Goal: Task Accomplishment & Management: Manage account settings

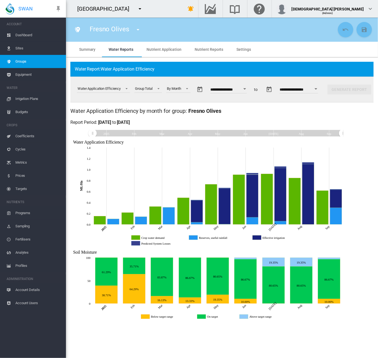
click at [246, 89] on div "Open calendar" at bounding box center [244, 88] width 3 height 1
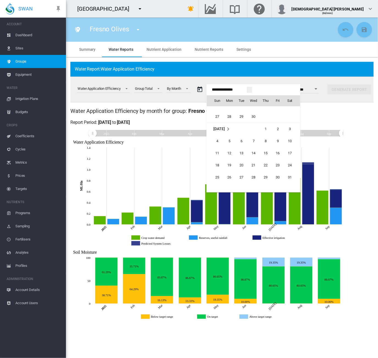
scroll to position [13459, 0]
click at [219, 128] on span "1" at bounding box center [217, 131] width 11 height 11
type input "**********"
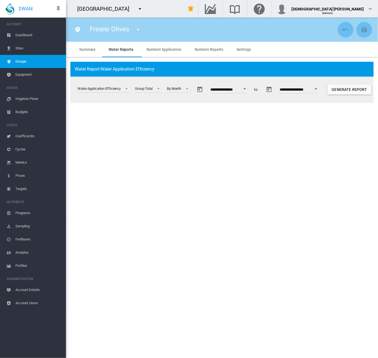
click at [321, 90] on button "Open calendar" at bounding box center [316, 89] width 10 height 10
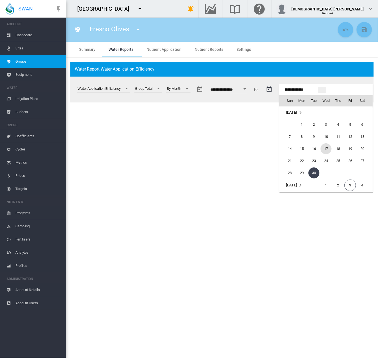
scroll to position [0, 0]
click at [304, 152] on span "30" at bounding box center [301, 173] width 11 height 11
type input "**********"
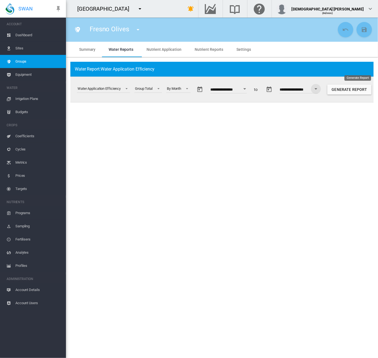
click at [346, 89] on button "Generate Report" at bounding box center [349, 90] width 44 height 10
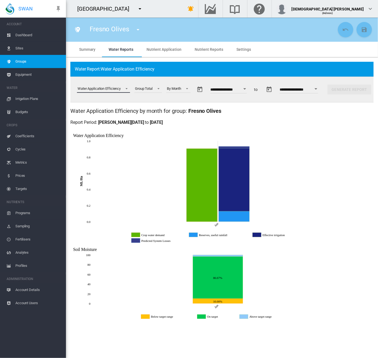
click at [114, 88] on div "Water Application Efficiency" at bounding box center [98, 89] width 43 height 4
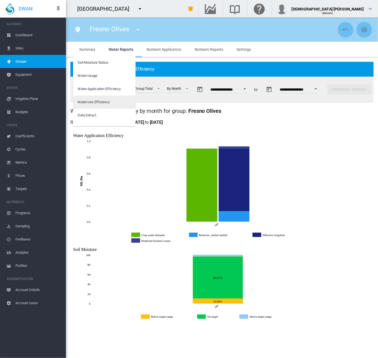
click at [108, 106] on md-option "Water Use Efficiency" at bounding box center [104, 102] width 62 height 13
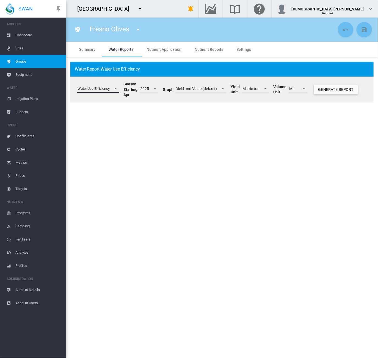
click at [108, 91] on span "Water Use Efficiency" at bounding box center [93, 88] width 32 height 5
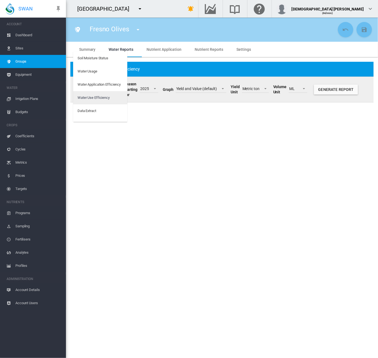
scroll to position [9, 0]
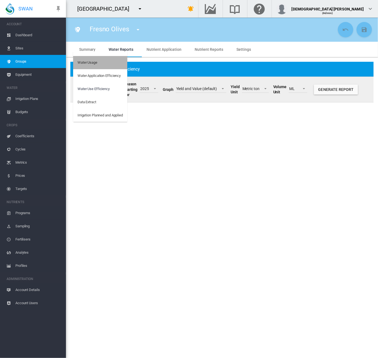
click at [94, 63] on div "Water Usage" at bounding box center [87, 62] width 20 height 5
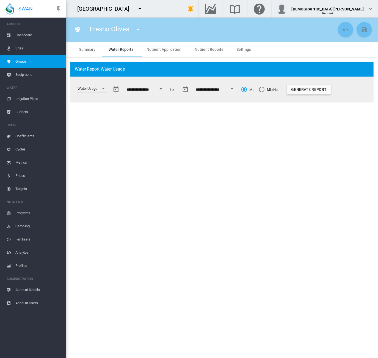
click at [264, 90] on div "ML/Ha" at bounding box center [261, 89] width 5 height 5
click at [321, 91] on button "Generate Report" at bounding box center [309, 90] width 44 height 10
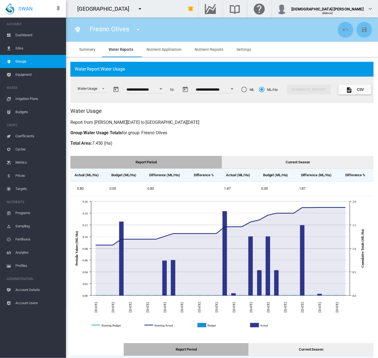
click at [282, 121] on h3 "Report from Sun, Jun 1, 2025 to Mon, Jun 30, 2025" at bounding box center [221, 122] width 303 height 6
click at [104, 87] on span "Select a report: \a Water Usage\a" at bounding box center [101, 88] width 7 height 5
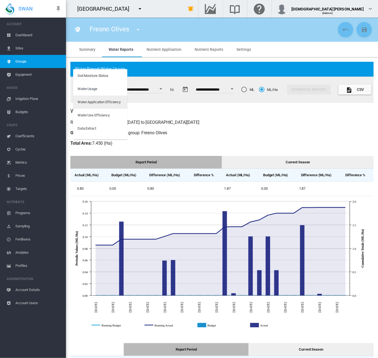
click at [103, 103] on div "Water Application Efficiency" at bounding box center [98, 102] width 43 height 5
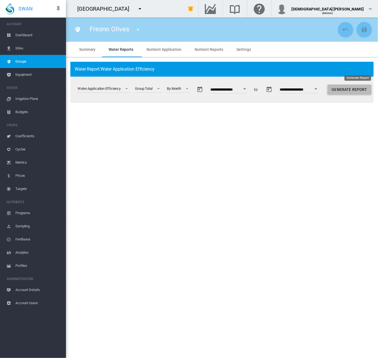
click at [351, 88] on button "Generate Report" at bounding box center [349, 90] width 44 height 10
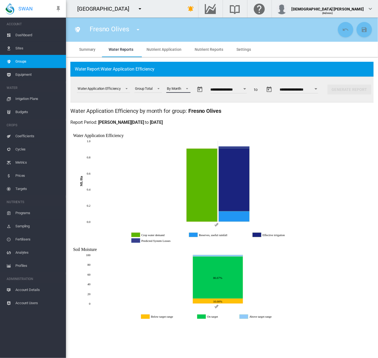
click at [190, 90] on md-select-value "By Month" at bounding box center [178, 89] width 24 height 8
click at [184, 91] on md-option "By Month" at bounding box center [181, 88] width 37 height 13
click at [250, 90] on button "Open calendar" at bounding box center [245, 89] width 10 height 10
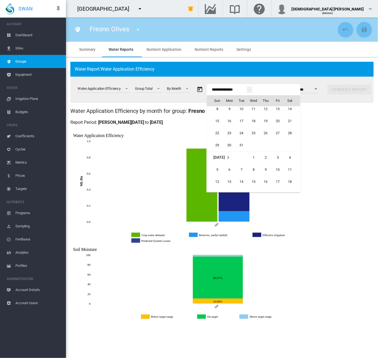
scroll to position [13082, 0]
click at [251, 133] on span "1" at bounding box center [253, 133] width 11 height 11
type input "**********"
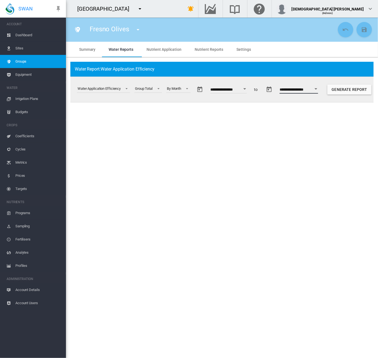
click at [318, 90] on input "**********" at bounding box center [298, 90] width 38 height 5
click at [317, 89] on div "Open calendar" at bounding box center [315, 88] width 3 height 1
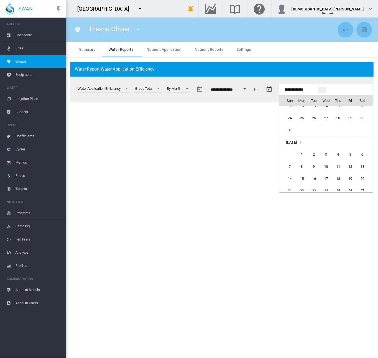
scroll to position [611, 0]
click at [313, 145] on span "30" at bounding box center [313, 144] width 11 height 11
type input "**********"
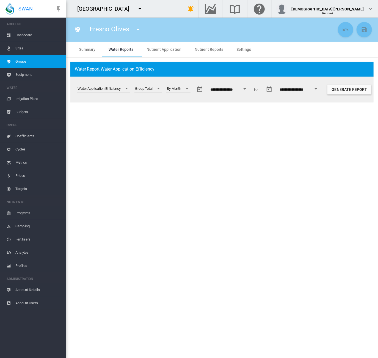
click at [347, 95] on div "Generate Report" at bounding box center [347, 89] width 53 height 13
click at [347, 90] on button "Generate Report" at bounding box center [349, 90] width 44 height 10
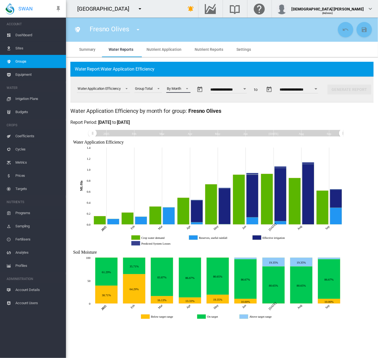
click at [184, 91] on md-select-value "By Month" at bounding box center [178, 89] width 24 height 8
click at [183, 115] on div "By Whole Interval" at bounding box center [181, 115] width 26 height 5
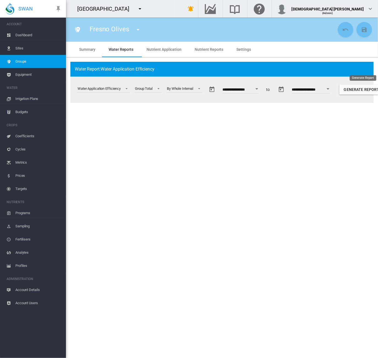
click at [367, 90] on button "Generate Report" at bounding box center [361, 90] width 44 height 10
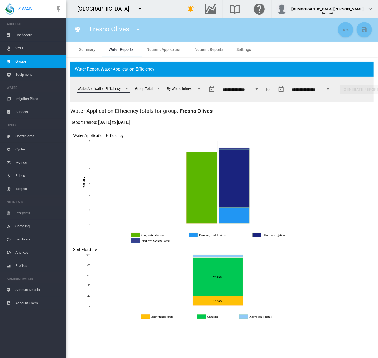
click at [108, 87] on div "Water Application Efficiency" at bounding box center [98, 89] width 43 height 4
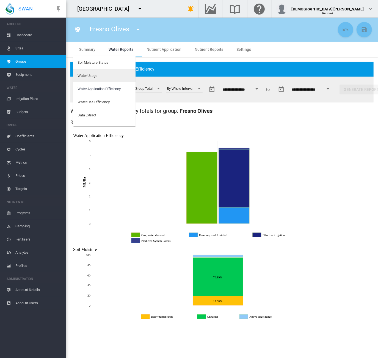
click at [103, 76] on md-option "Water Usage" at bounding box center [104, 75] width 62 height 13
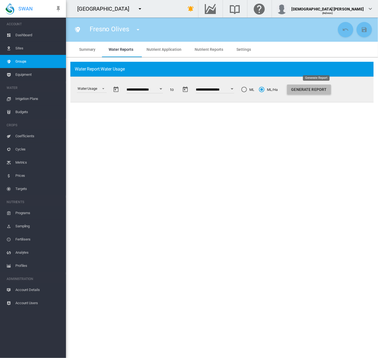
click at [321, 88] on button "Generate Report" at bounding box center [309, 90] width 44 height 10
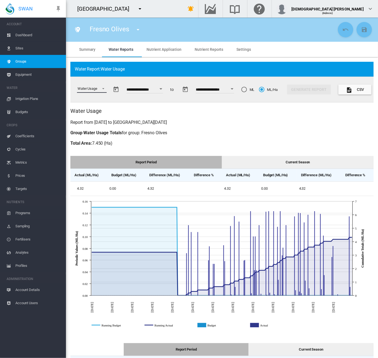
click at [91, 87] on div "Water Usage" at bounding box center [87, 89] width 20 height 4
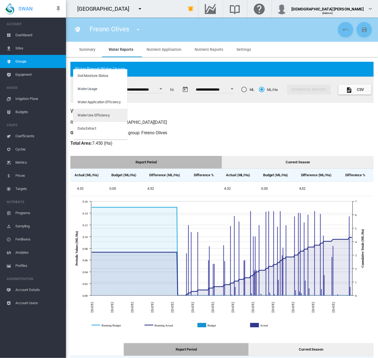
click at [87, 115] on div "Water Use Efficiency" at bounding box center [93, 115] width 32 height 5
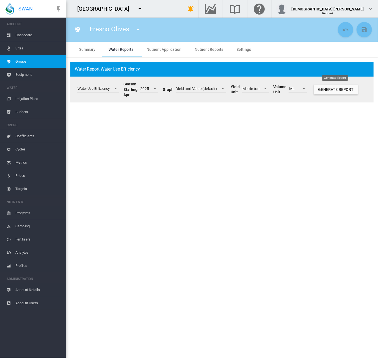
click at [335, 90] on button "Generate Report" at bounding box center [336, 90] width 44 height 10
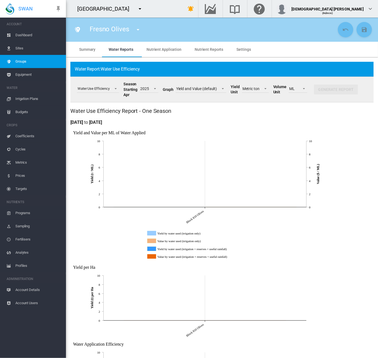
click at [22, 47] on span "Sites" at bounding box center [38, 48] width 46 height 13
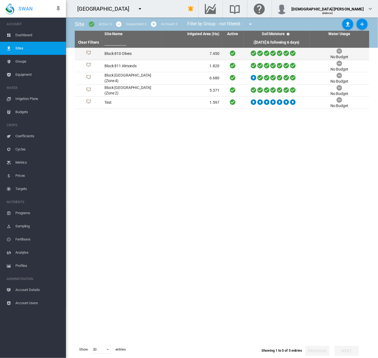
click at [143, 55] on td "Block 810 Olives" at bounding box center [132, 54] width 60 height 12
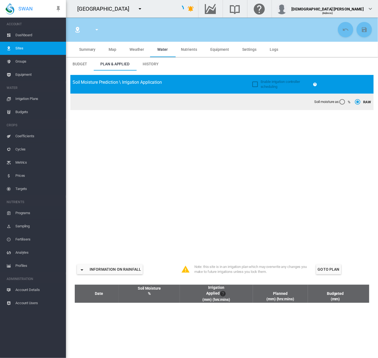
type input "**********"
type input "*****"
type input "********"
type input "**********"
type input "***"
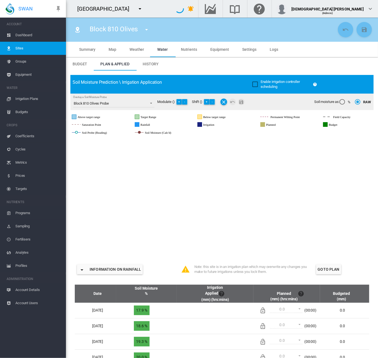
click at [242, 50] on span "Settings" at bounding box center [249, 49] width 14 height 4
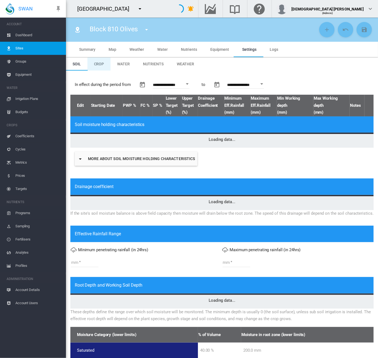
click at [97, 63] on span "Crop" at bounding box center [99, 64] width 10 height 4
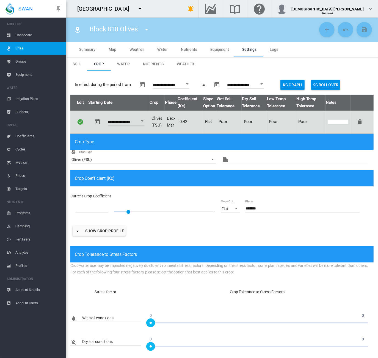
type input "*"
type input "**"
click at [29, 149] on span "Cycles" at bounding box center [38, 149] width 46 height 13
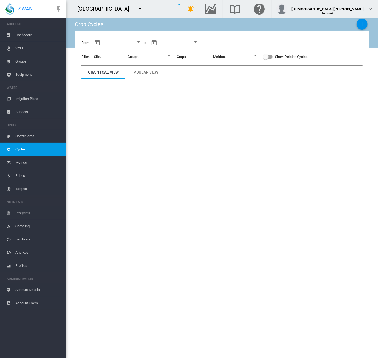
type input "**********"
click at [361, 25] on md-icon "icon-plus" at bounding box center [361, 24] width 7 height 7
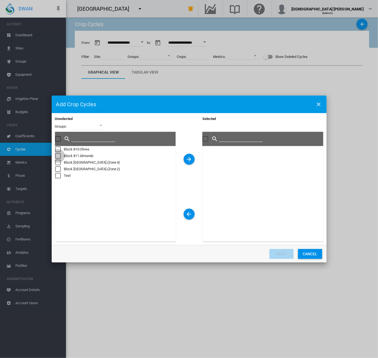
click at [59, 152] on div "Sites Cycle ..." at bounding box center [57, 155] width 5 height 5
click at [57, 152] on div "Sites Cycle ..." at bounding box center [57, 155] width 5 height 5
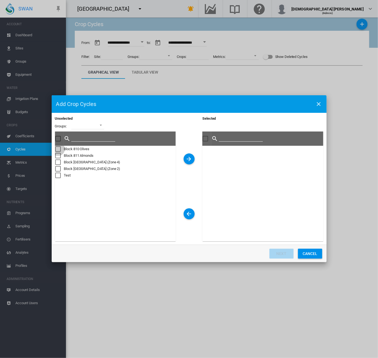
click at [58, 149] on div "Sites Cycle ..." at bounding box center [57, 148] width 5 height 5
click at [193, 152] on button "Sites Cycle ..." at bounding box center [188, 159] width 11 height 11
click at [273, 152] on button "Next" at bounding box center [281, 254] width 24 height 10
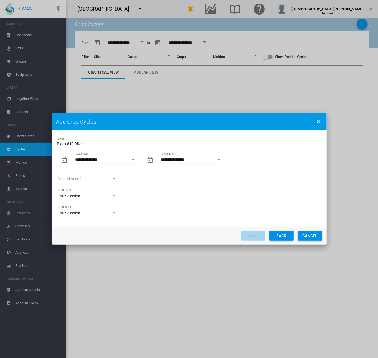
click at [132, 152] on button "Open calendar" at bounding box center [133, 160] width 10 height 10
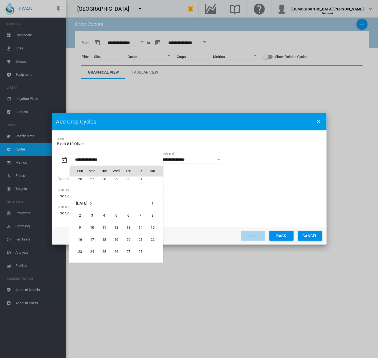
scroll to position [126655, 0]
click at [113, 152] on span "1" at bounding box center [116, 184] width 11 height 11
type input "**********"
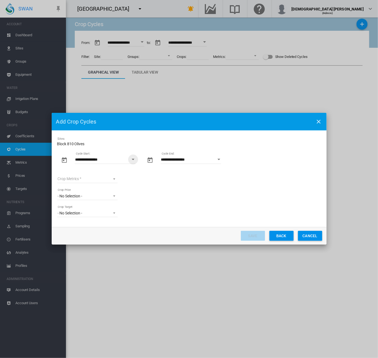
click at [216, 152] on button "Open calendar" at bounding box center [219, 160] width 10 height 10
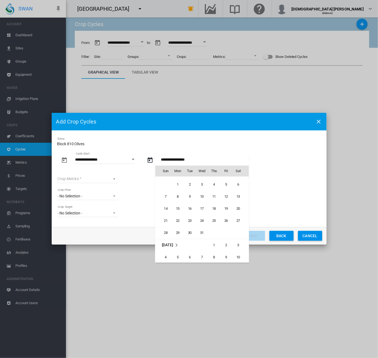
scroll to position [799, 0]
click at [202, 152] on span "31" at bounding box center [201, 244] width 11 height 11
type input "**********"
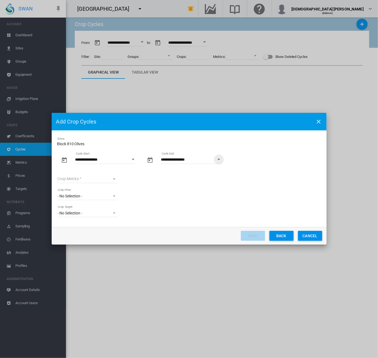
click at [110, 152] on md-select "Crop Metrics" at bounding box center [87, 179] width 60 height 8
click at [146, 152] on md-backdrop at bounding box center [189, 179] width 378 height 358
click at [316, 152] on button "Cancel" at bounding box center [310, 236] width 24 height 10
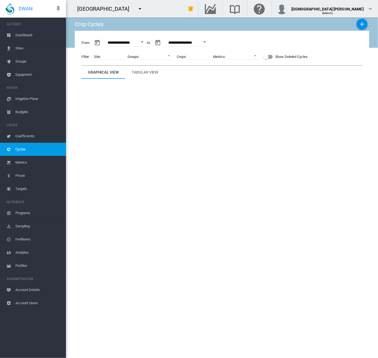
click at [24, 152] on span "Metrics" at bounding box center [38, 162] width 46 height 13
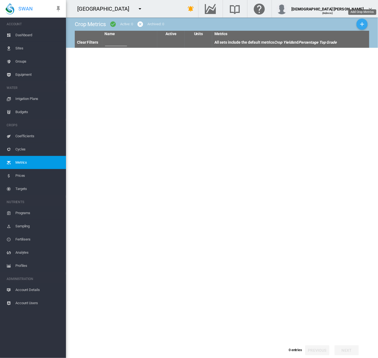
click at [363, 22] on md-icon "icon-plus" at bounding box center [361, 24] width 7 height 7
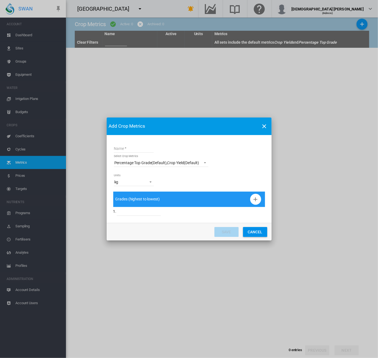
click at [125, 152] on input "Name Select ..." at bounding box center [139, 212] width 44 height 8
type input "*"
click at [254, 152] on md-icon "icon-plus" at bounding box center [255, 199] width 7 height 7
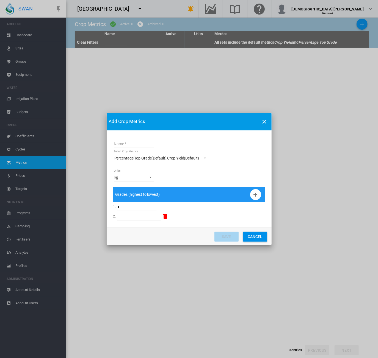
click at [133, 152] on input "Name Select ..." at bounding box center [139, 216] width 44 height 8
type input "*"
click at [130, 146] on input "Name" at bounding box center [134, 144] width 40 height 8
type input "*****"
click at [226, 152] on button "Save" at bounding box center [226, 237] width 24 height 10
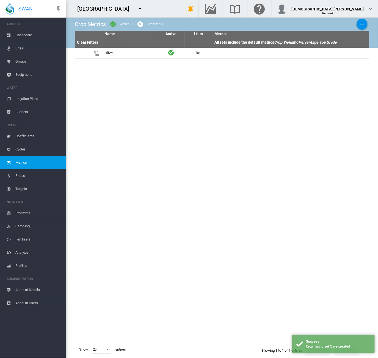
click at [22, 149] on span "Cycles" at bounding box center [38, 149] width 46 height 13
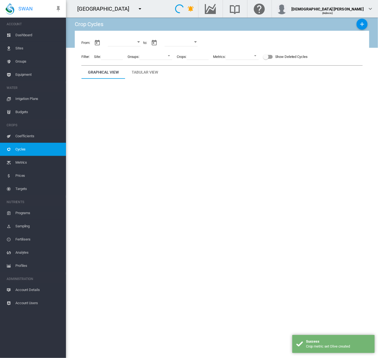
type input "**********"
click at [359, 24] on md-icon "icon-plus" at bounding box center [361, 24] width 7 height 7
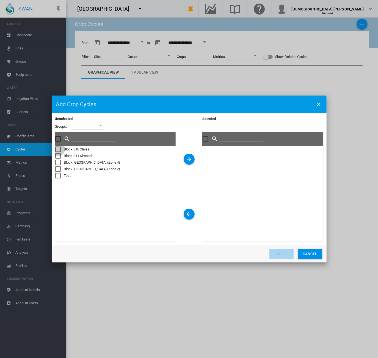
click at [57, 149] on div "Unselected Groups: ..." at bounding box center [57, 149] width 5 height 5
click at [189, 152] on md-icon "icon-arrow-right" at bounding box center [189, 159] width 7 height 7
click at [278, 152] on button "Next" at bounding box center [281, 254] width 24 height 10
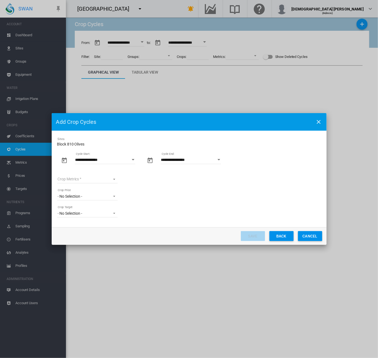
click at [134, 152] on button "Open calendar" at bounding box center [133, 160] width 10 height 10
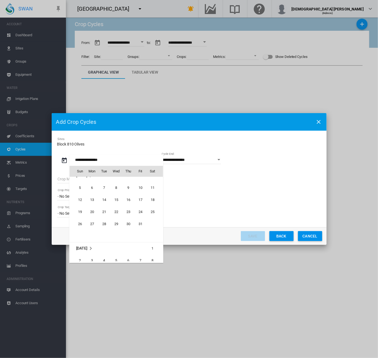
scroll to position [126655, 0]
click at [115, 152] on span "1" at bounding box center [116, 184] width 11 height 11
type input "**********"
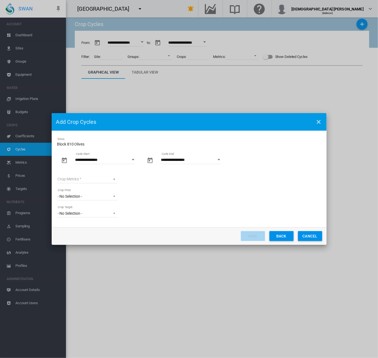
click at [222, 152] on button "Open calendar" at bounding box center [219, 160] width 10 height 10
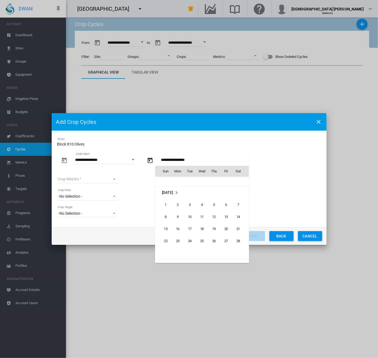
scroll to position [909, 0]
click at [240, 152] on span "31" at bounding box center [238, 195] width 11 height 11
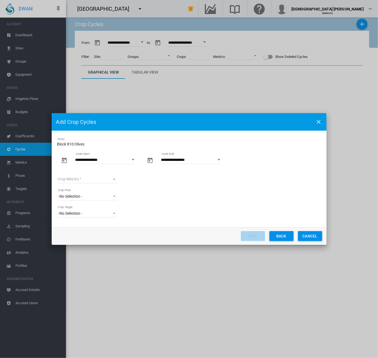
click at [219, 152] on button "Open calendar" at bounding box center [219, 160] width 10 height 10
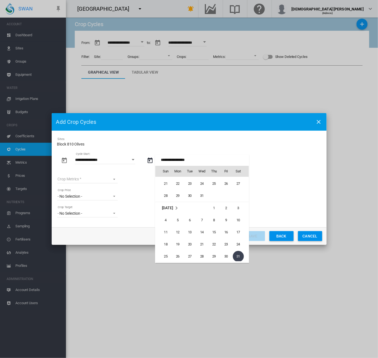
scroll to position [819, 0]
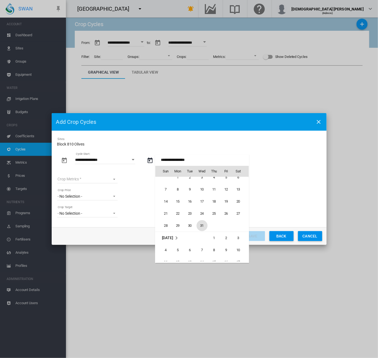
click at [204, 152] on span "31" at bounding box center [201, 225] width 11 height 11
type input "**********"
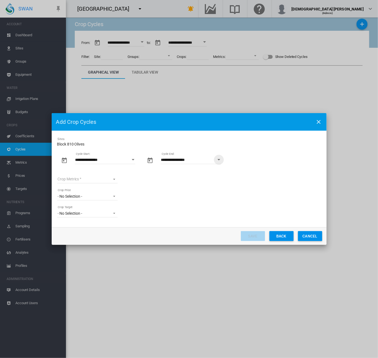
click at [107, 152] on md-select "Crop Metrics Olive" at bounding box center [87, 179] width 60 height 8
click at [104, 152] on md-option "Olive" at bounding box center [87, 179] width 69 height 13
click at [242, 152] on button "Save" at bounding box center [253, 236] width 24 height 10
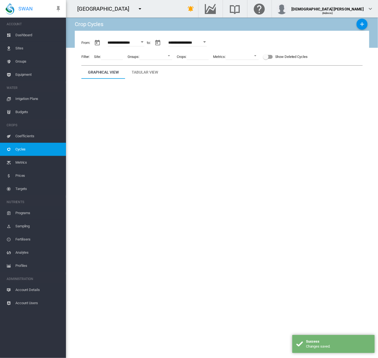
type input "**********"
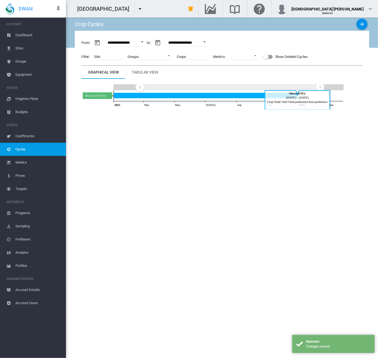
click at [208, 95] on icon "Block 810 Olives Dec 31, 2025" at bounding box center [206, 96] width 184 height 6
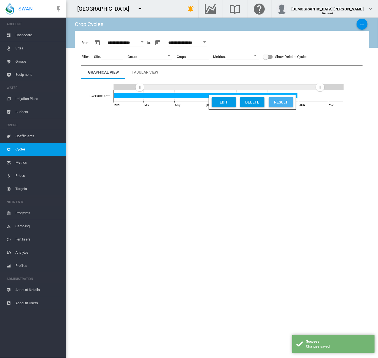
click at [283, 102] on div "Result" at bounding box center [280, 102] width 21 height 10
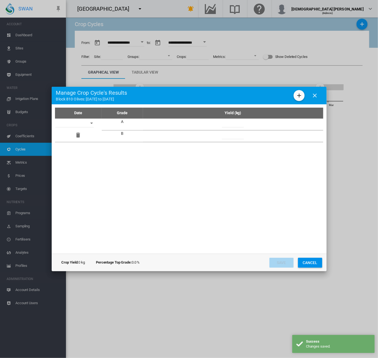
click at [84, 123] on input "Date Grade ..." at bounding box center [74, 123] width 38 height 8
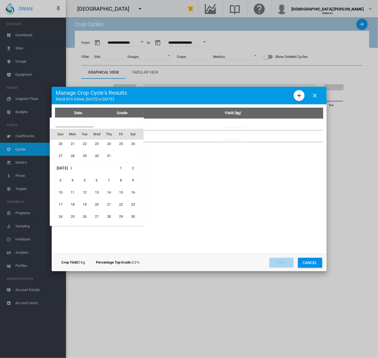
scroll to position [463, 0]
click at [119, 152] on span "1" at bounding box center [120, 192] width 11 height 11
type input "**********"
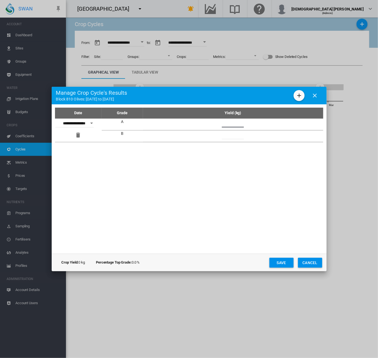
click at [230, 124] on input "Date Grade ..." at bounding box center [233, 123] width 22 height 8
type input "***"
click at [235, 132] on input "Date Grade ..." at bounding box center [233, 135] width 22 height 8
type input "***"
click at [233, 123] on input "***" at bounding box center [233, 123] width 22 height 8
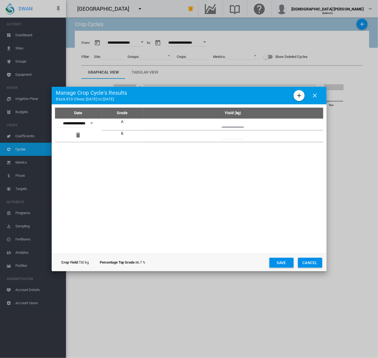
click at [233, 123] on input "***" at bounding box center [233, 123] width 22 height 8
type input "****"
click at [230, 137] on input "***" at bounding box center [233, 135] width 22 height 8
click at [274, 152] on button "Save" at bounding box center [281, 263] width 24 height 10
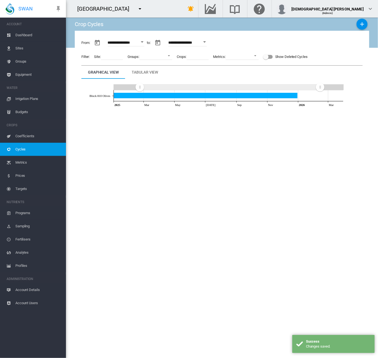
click at [141, 74] on div "Tabular View" at bounding box center [145, 72] width 26 height 7
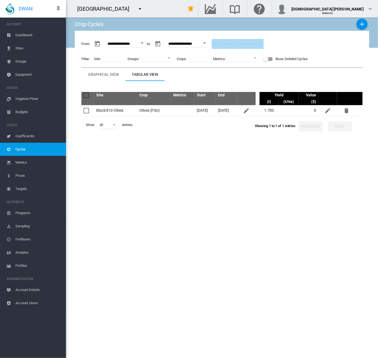
click at [109, 74] on div "Graphical View" at bounding box center [103, 74] width 31 height 7
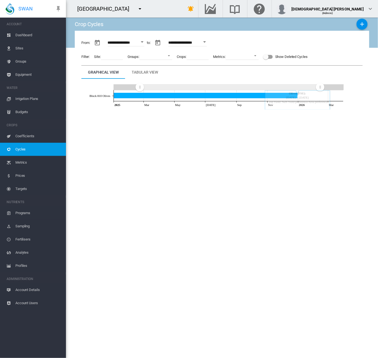
click at [23, 52] on span "Sites" at bounding box center [38, 48] width 46 height 13
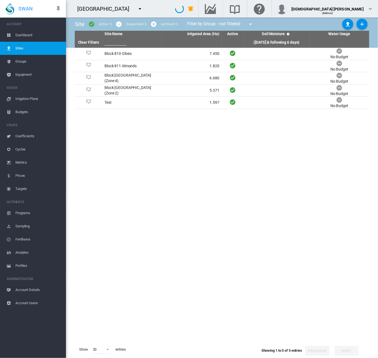
click at [24, 64] on span "Groups" at bounding box center [38, 61] width 46 height 13
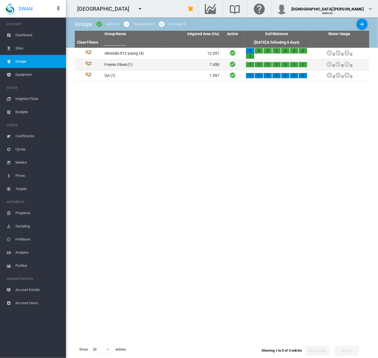
click at [117, 63] on td "Fresno Olives (1)" at bounding box center [132, 64] width 60 height 11
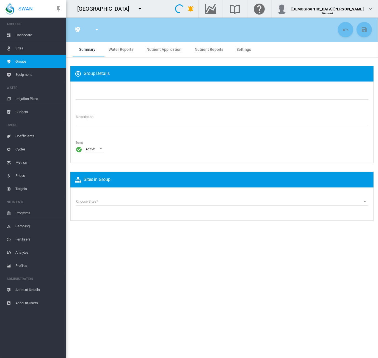
type input "**********"
type textarea "**********"
type input "*"
type input "**"
type input "*"
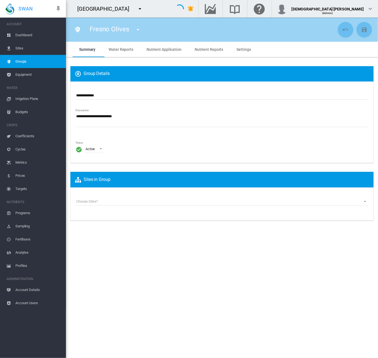
type input "***"
click at [119, 48] on span "Water Reports" at bounding box center [120, 49] width 25 height 4
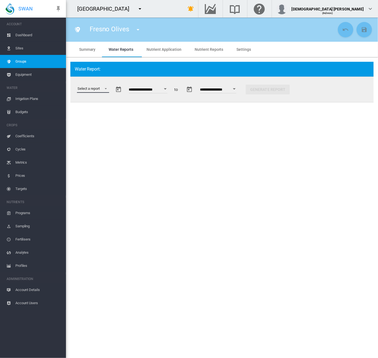
click at [98, 88] on md-select "Select a report Soil Moisture Status Water Usage Water Application Efficiency W…" at bounding box center [93, 89] width 32 height 8
click at [105, 126] on div "Water Use Efficiency" at bounding box center [93, 128] width 32 height 5
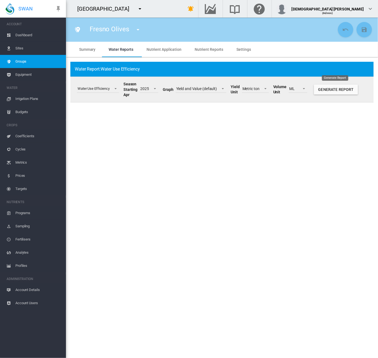
click at [342, 91] on button "Generate Report" at bounding box center [336, 90] width 44 height 10
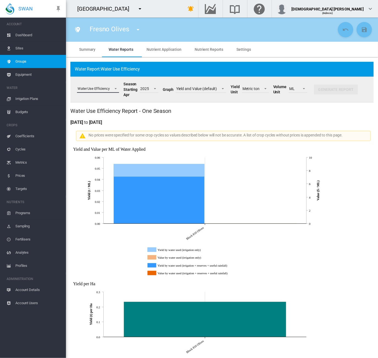
click at [111, 88] on span "Select a report: \a Water Use Efficiency\a" at bounding box center [114, 88] width 7 height 5
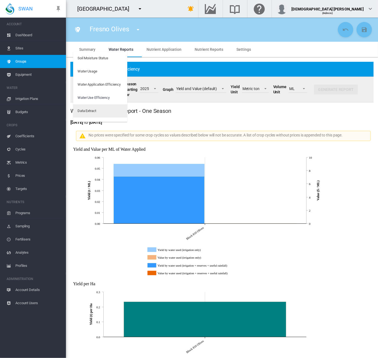
scroll to position [9, 0]
click at [103, 76] on div "Water Application Efficiency" at bounding box center [98, 75] width 43 height 5
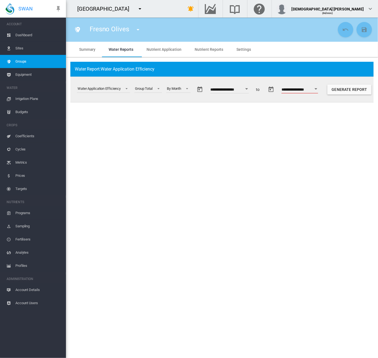
click at [252, 90] on button "Open calendar" at bounding box center [247, 89] width 10 height 10
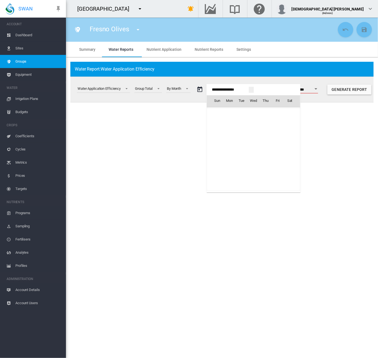
scroll to position [13685, 0]
click at [221, 113] on span "Sep 2025" at bounding box center [218, 112] width 11 height 4
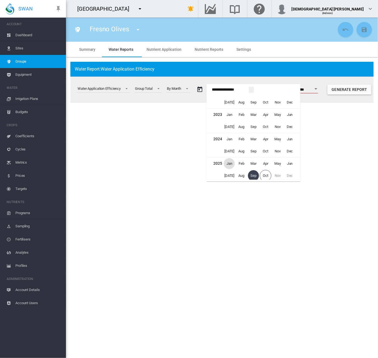
click at [233, 152] on span "Jan" at bounding box center [229, 163] width 11 height 11
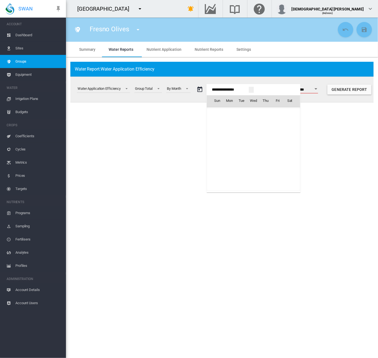
scroll to position [13102, 0]
drag, startPoint x: 251, startPoint y: 113, endPoint x: 286, endPoint y: 108, distance: 35.7
click at [251, 113] on span "1" at bounding box center [253, 112] width 11 height 11
type input "**********"
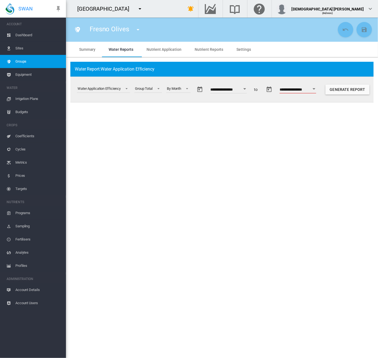
click at [319, 90] on button "Open calendar" at bounding box center [314, 89] width 10 height 10
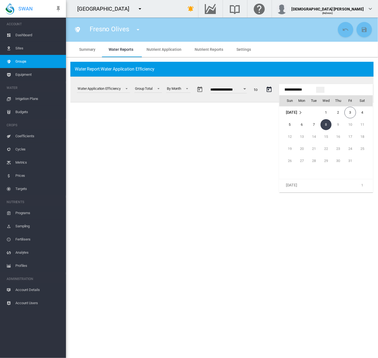
scroll to position [628, 0]
click at [316, 129] on span "30" at bounding box center [313, 127] width 11 height 11
type input "**********"
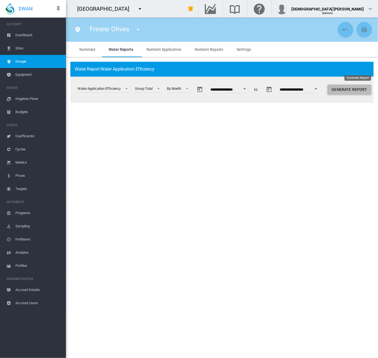
click at [354, 91] on button "Generate Report" at bounding box center [349, 90] width 44 height 10
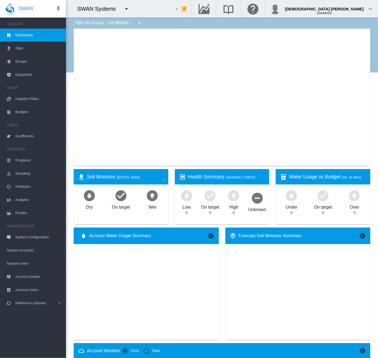
click at [30, 278] on span "Account Details" at bounding box center [38, 276] width 46 height 13
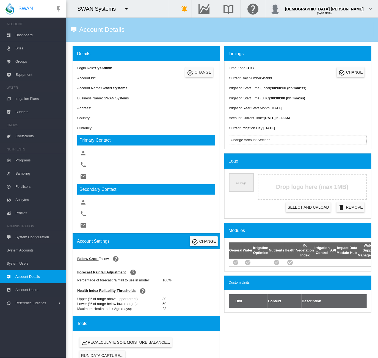
click at [127, 5] on md-icon "icon-menu-down" at bounding box center [126, 8] width 7 height 7
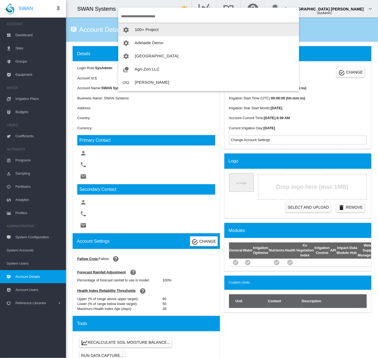
click at [130, 24] on button "100+ Project" at bounding box center [208, 29] width 181 height 13
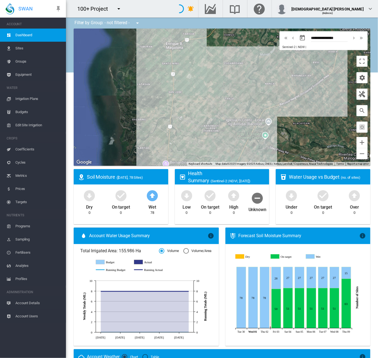
click at [27, 303] on span "Account Details" at bounding box center [38, 303] width 46 height 13
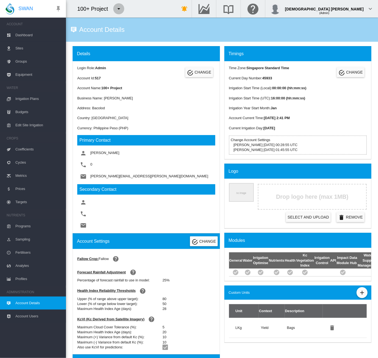
click at [118, 7] on md-icon "icon-menu-down" at bounding box center [118, 8] width 7 height 7
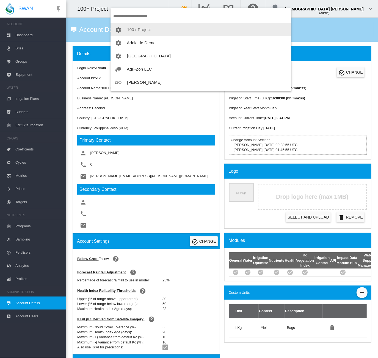
click at [154, 17] on input "search" at bounding box center [202, 16] width 178 height 13
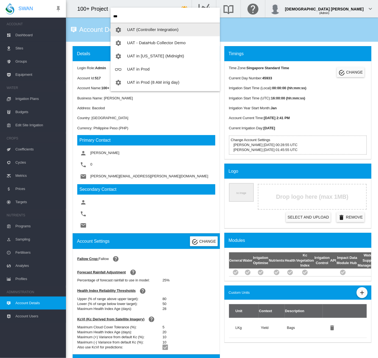
click at [131, 16] on input "***" at bounding box center [166, 16] width 107 height 13
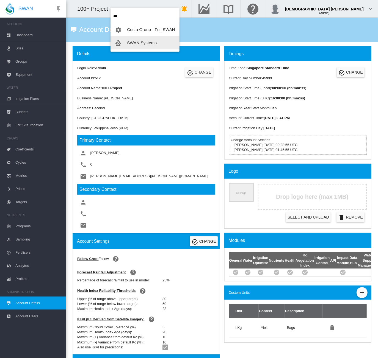
type input "***"
click at [136, 43] on span "SWAN Systems" at bounding box center [142, 42] width 30 height 5
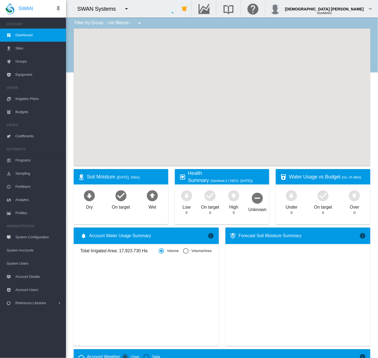
click at [30, 262] on span "System Users" at bounding box center [34, 263] width 55 height 13
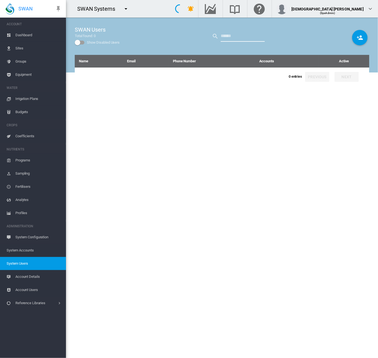
click at [230, 36] on input "text" at bounding box center [243, 36] width 44 height 11
type input "****"
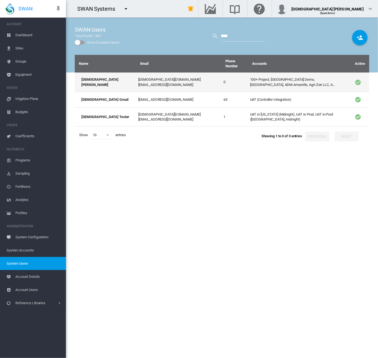
click at [257, 73] on td "100+ Project, Adelaide Demo, Adelaide High School, ADM-Amaretto, Agri-Zon LLC, …" at bounding box center [299, 82] width 103 height 19
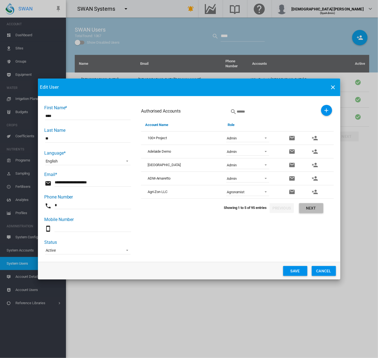
click at [308, 205] on button "Next" at bounding box center [311, 208] width 24 height 10
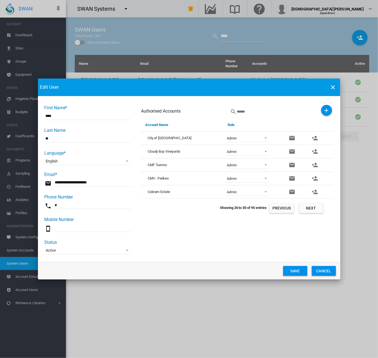
click at [308, 205] on button "Next" at bounding box center [311, 208] width 24 height 10
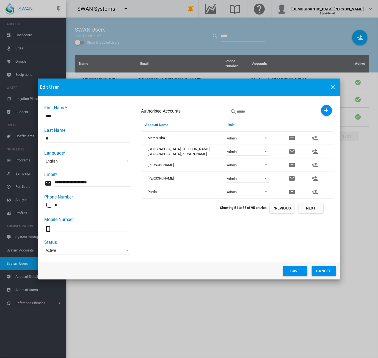
click at [308, 205] on button "Next" at bounding box center [311, 208] width 24 height 10
click at [307, 210] on button "Next" at bounding box center [311, 208] width 24 height 10
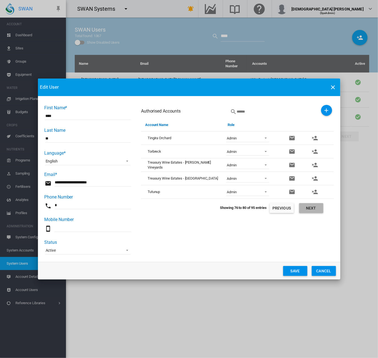
click at [307, 210] on button "Next" at bounding box center [311, 208] width 24 height 10
click at [263, 179] on span "First Name* ..." at bounding box center [264, 178] width 7 height 5
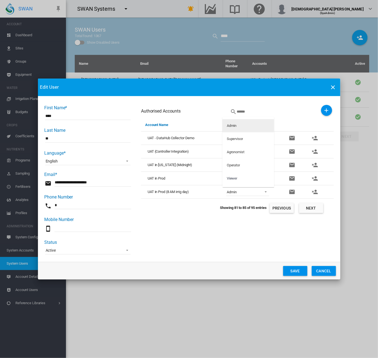
click at [231, 124] on div "Admin" at bounding box center [232, 125] width 10 height 5
click at [292, 274] on button "Save" at bounding box center [295, 271] width 24 height 10
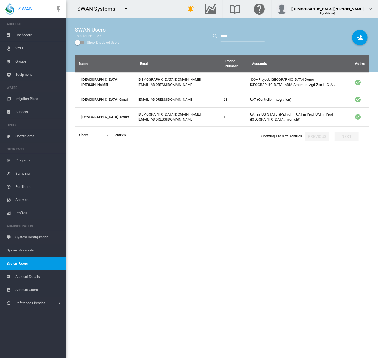
click at [126, 10] on md-icon "icon-menu-down" at bounding box center [126, 8] width 7 height 7
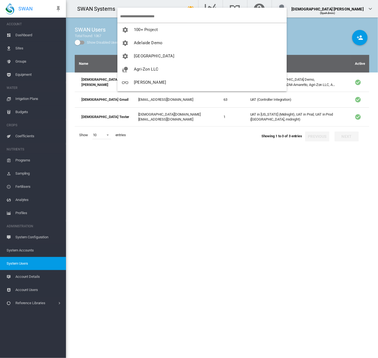
click at [229, 180] on md-backdrop at bounding box center [189, 179] width 378 height 358
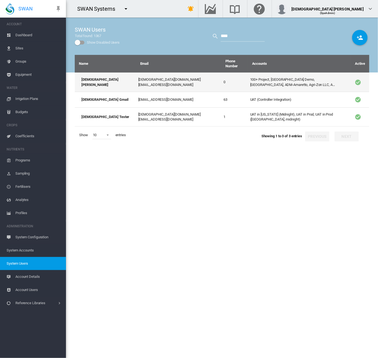
click at [271, 78] on td "100+ Project, Adelaide Demo, Adelaide High School, ADM-Amaretto, Agri-Zon LLC, …" at bounding box center [299, 82] width 103 height 19
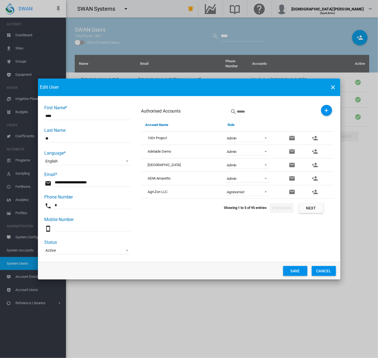
click at [264, 190] on span "First Name* ..." at bounding box center [264, 191] width 7 height 5
click at [236, 165] on div "Admin" at bounding box center [232, 165] width 10 height 5
click at [310, 208] on button "Next" at bounding box center [311, 208] width 24 height 10
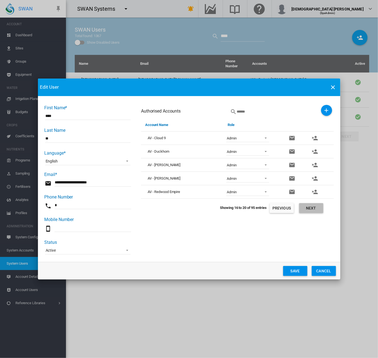
click at [310, 208] on button "Next" at bounding box center [311, 208] width 24 height 10
click at [285, 210] on button "Previous" at bounding box center [281, 208] width 24 height 10
click at [253, 137] on span "Viewer" at bounding box center [243, 138] width 33 height 5
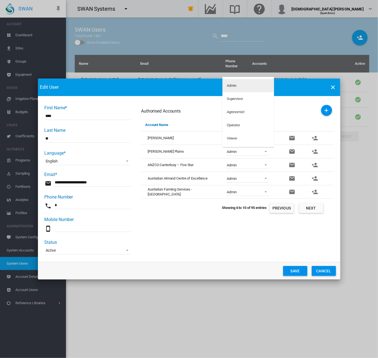
click at [229, 86] on div "Admin" at bounding box center [232, 85] width 10 height 5
click at [304, 209] on button "Next" at bounding box center [311, 208] width 24 height 10
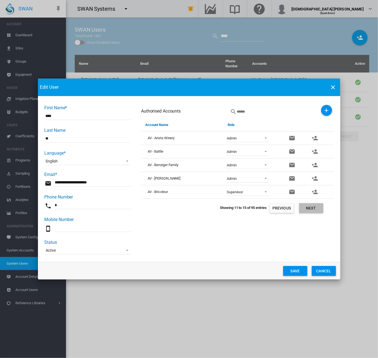
click at [304, 209] on button "Next" at bounding box center [311, 208] width 24 height 10
click at [278, 209] on button "Previous" at bounding box center [281, 208] width 24 height 10
click at [291, 273] on button "Save" at bounding box center [295, 271] width 24 height 10
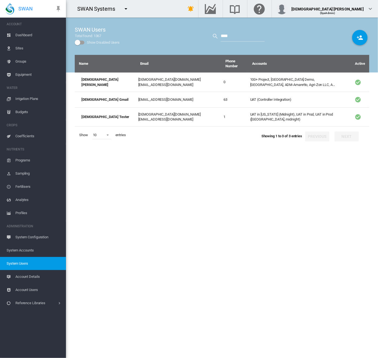
click at [181, 153] on div "Name Email Phone Number Accounts Active Lady Uy lady.uy@swansystems.com 0 100+ …" at bounding box center [222, 206] width 294 height 303
click at [124, 7] on md-icon "icon-menu-down" at bounding box center [126, 8] width 7 height 7
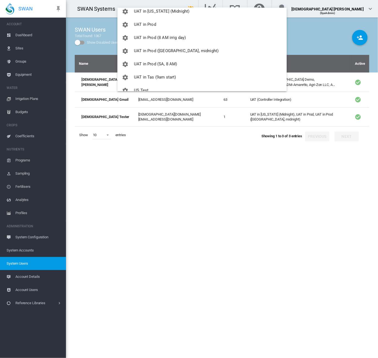
scroll to position [792, 0]
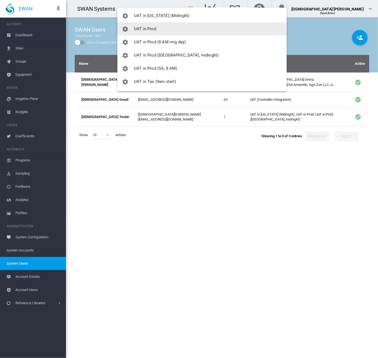
click at [144, 29] on span "UAT in Prod" at bounding box center [145, 28] width 22 height 5
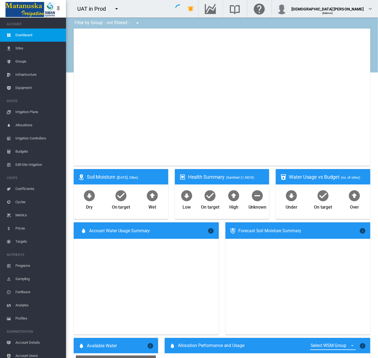
scroll to position [4, 0]
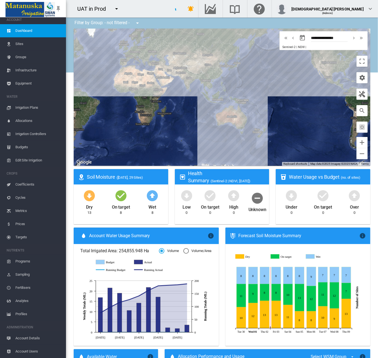
click at [31, 337] on span "Account Details" at bounding box center [38, 338] width 46 height 13
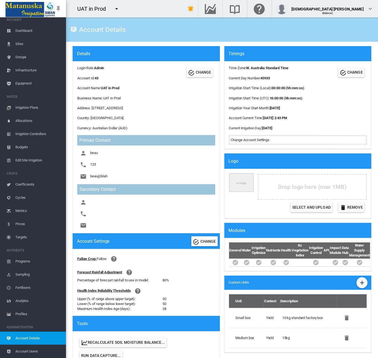
click at [29, 79] on span "Equipment" at bounding box center [38, 83] width 46 height 13
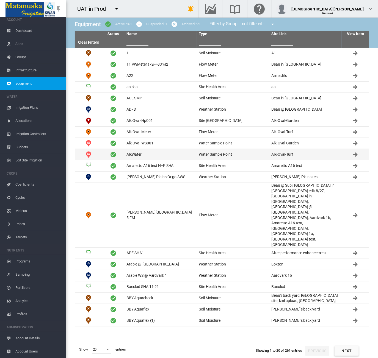
click at [150, 156] on td "AlkWater" at bounding box center [160, 154] width 73 height 11
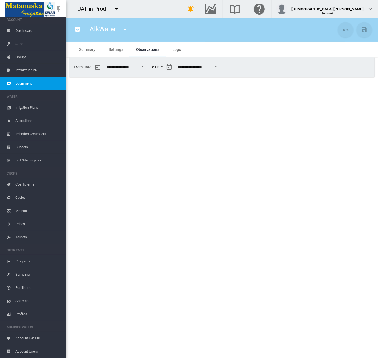
click at [116, 45] on md-tab-item "Settings" at bounding box center [115, 49] width 27 height 15
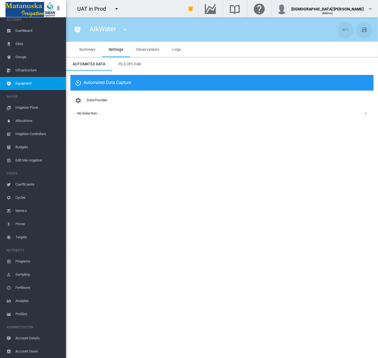
click at [92, 115] on div "- No Selection -" at bounding box center [86, 113] width 23 height 4
click at [176, 66] on md-backdrop at bounding box center [189, 179] width 378 height 358
click at [76, 33] on md-icon "icon-pocket" at bounding box center [77, 29] width 7 height 7
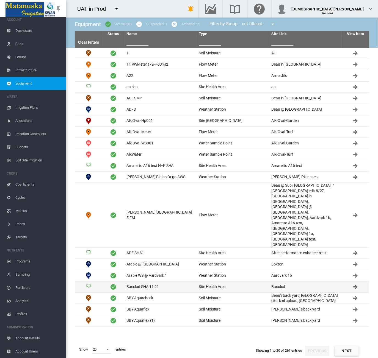
click at [153, 282] on td "Bacolod SHA 11-21" at bounding box center [160, 287] width 73 height 11
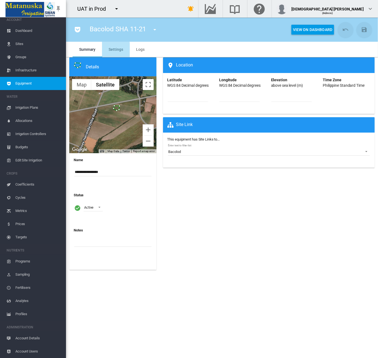
click at [113, 51] on span "Settings" at bounding box center [115, 49] width 14 height 4
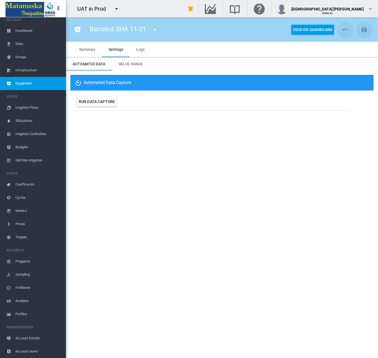
click at [79, 30] on md-icon "icon-pocket" at bounding box center [77, 29] width 7 height 7
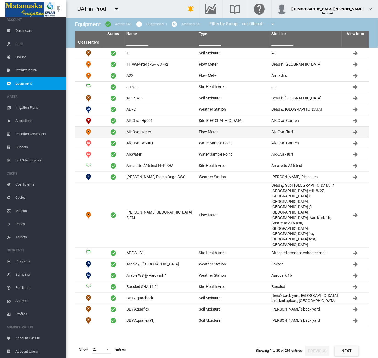
click at [163, 134] on td "Alk-Oval-Meter" at bounding box center [160, 132] width 73 height 11
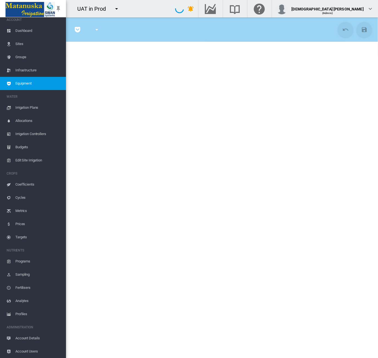
click at [76, 30] on md-icon "icon-pocket" at bounding box center [77, 29] width 7 height 7
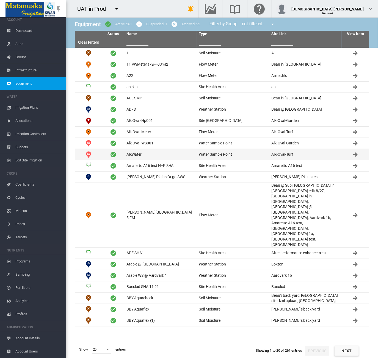
click at [146, 155] on td "AlkWater" at bounding box center [160, 154] width 73 height 11
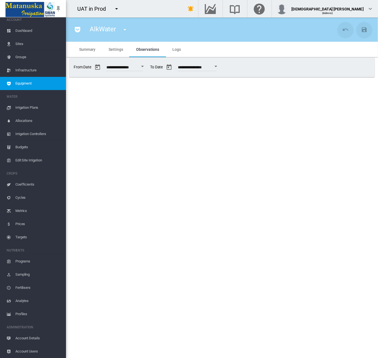
click at [118, 48] on span "Settings" at bounding box center [115, 49] width 14 height 4
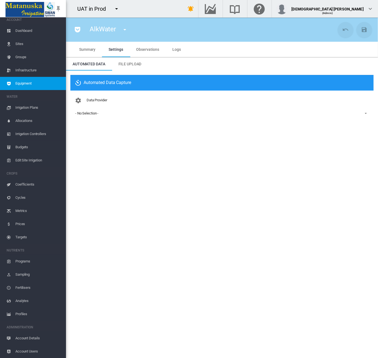
click at [96, 114] on div "- No Selection -" at bounding box center [86, 113] width 23 height 4
click at [173, 85] on md-backdrop at bounding box center [189, 179] width 378 height 358
click at [74, 31] on md-icon "icon-pocket" at bounding box center [77, 29] width 7 height 7
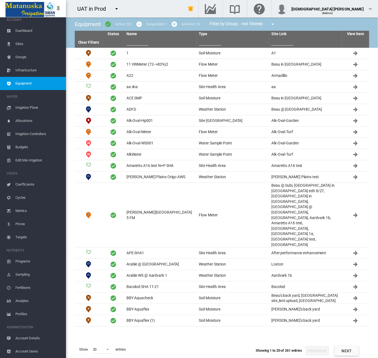
click at [346, 350] on button "Next" at bounding box center [346, 351] width 24 height 10
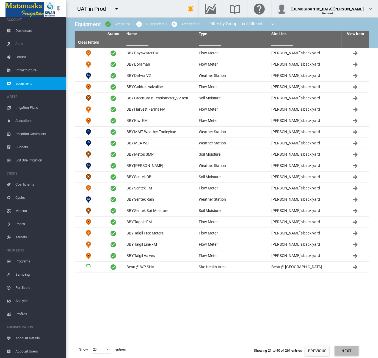
click at [346, 350] on button "Next" at bounding box center [346, 351] width 24 height 10
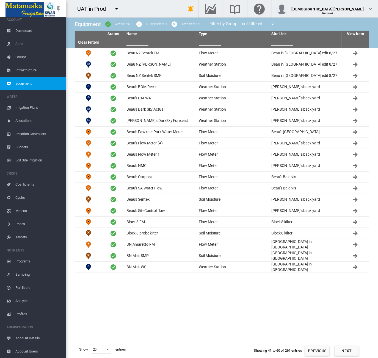
click at [346, 350] on button "Next" at bounding box center [346, 351] width 24 height 10
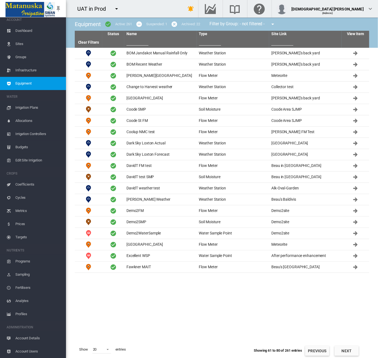
click at [346, 350] on button "Next" at bounding box center [346, 351] width 24 height 10
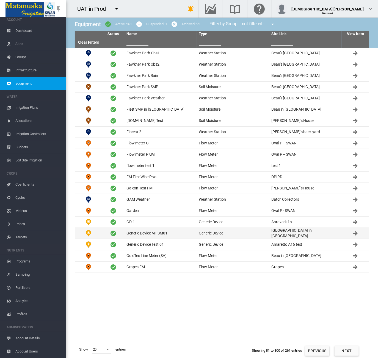
click at [160, 229] on td "Generic Device MT-SM01" at bounding box center [160, 233] width 73 height 11
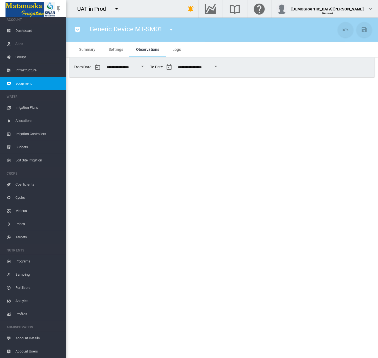
click at [108, 49] on md-tab-item "Settings" at bounding box center [115, 49] width 27 height 15
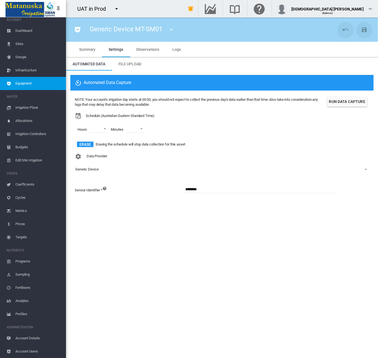
click at [76, 28] on md-icon "icon-pocket" at bounding box center [77, 29] width 7 height 7
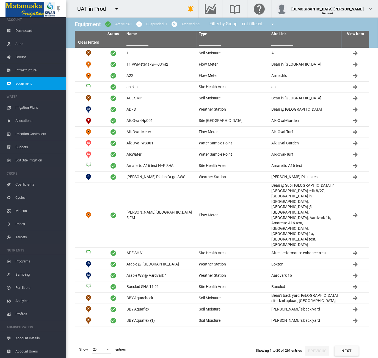
click at [357, 354] on button "Next" at bounding box center [346, 351] width 24 height 10
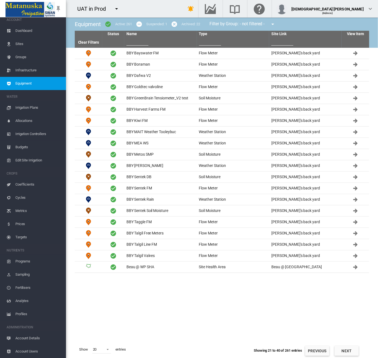
click at [357, 354] on button "Next" at bounding box center [346, 351] width 24 height 10
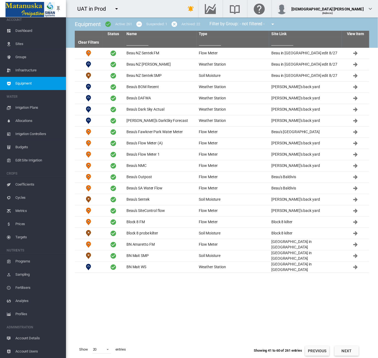
click at [357, 354] on button "Next" at bounding box center [346, 351] width 24 height 10
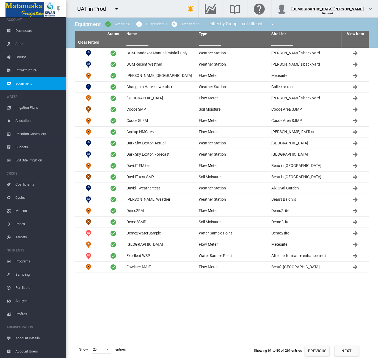
click at [357, 354] on button "Next" at bounding box center [346, 351] width 24 height 10
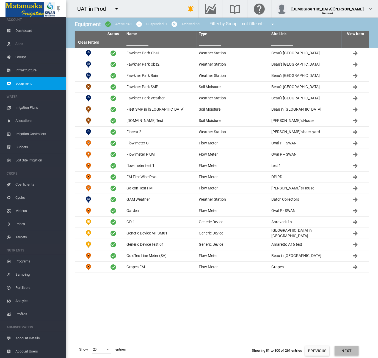
click at [357, 354] on button "Next" at bounding box center [346, 351] width 24 height 10
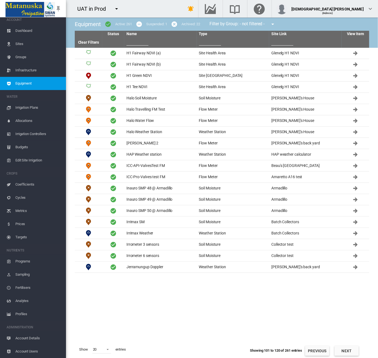
click at [357, 354] on button "Next" at bounding box center [346, 351] width 24 height 10
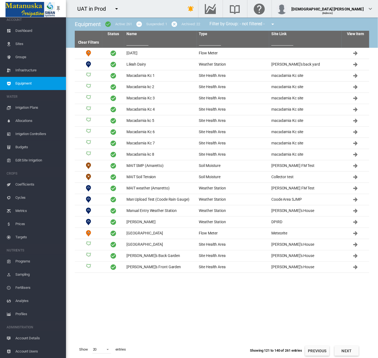
click at [357, 354] on button "Next" at bounding box center [346, 351] width 24 height 10
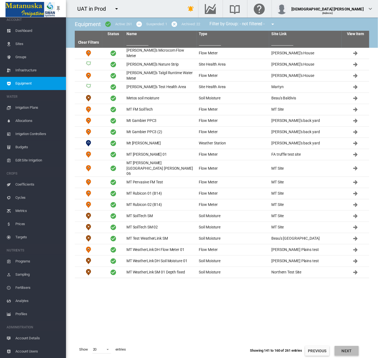
click at [357, 354] on button "Next" at bounding box center [346, 351] width 24 height 10
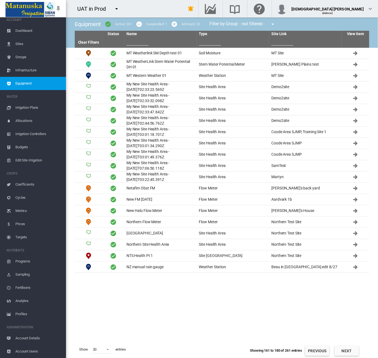
click at [357, 354] on button "Next" at bounding box center [346, 351] width 24 height 10
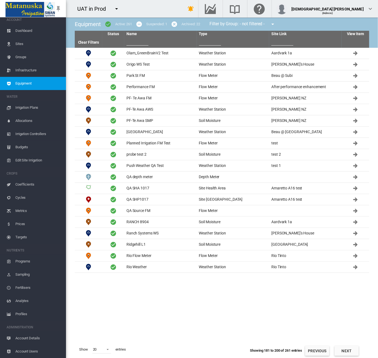
click at [357, 354] on button "Next" at bounding box center [346, 351] width 24 height 10
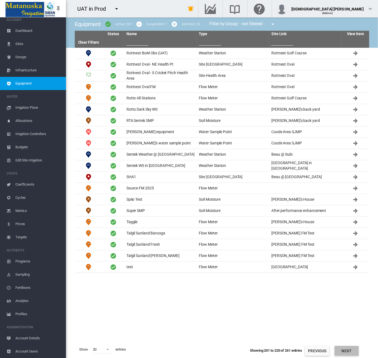
click at [357, 354] on button "Next" at bounding box center [346, 351] width 24 height 10
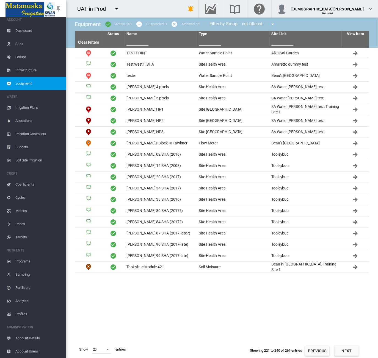
click at [357, 354] on button "Next" at bounding box center [346, 351] width 24 height 10
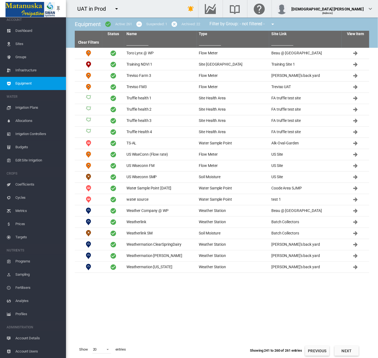
click at [357, 354] on button "Next" at bounding box center [346, 351] width 24 height 10
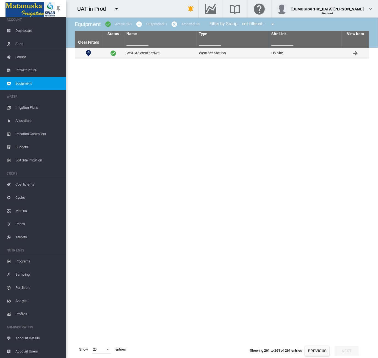
click at [171, 50] on td "WSU AgWeatherNet" at bounding box center [160, 53] width 73 height 11
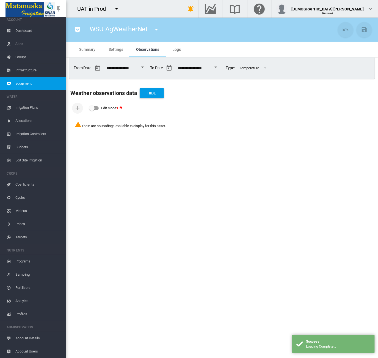
click at [113, 47] on span "Settings" at bounding box center [115, 49] width 14 height 4
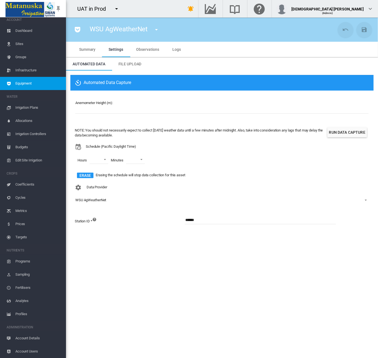
click at [48, 85] on span "Equipment" at bounding box center [38, 83] width 46 height 13
